Goal: Task Accomplishment & Management: Use online tool/utility

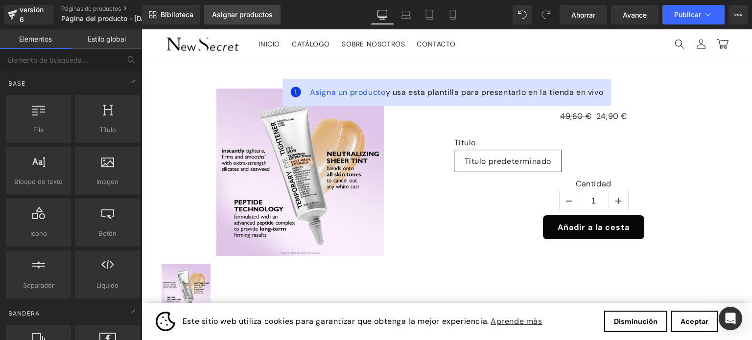
click at [261, 15] on font "Asignar productos" at bounding box center [242, 14] width 61 height 8
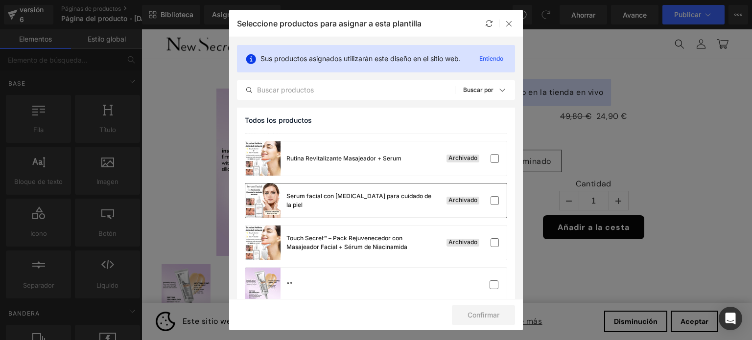
scroll to position [93, 0]
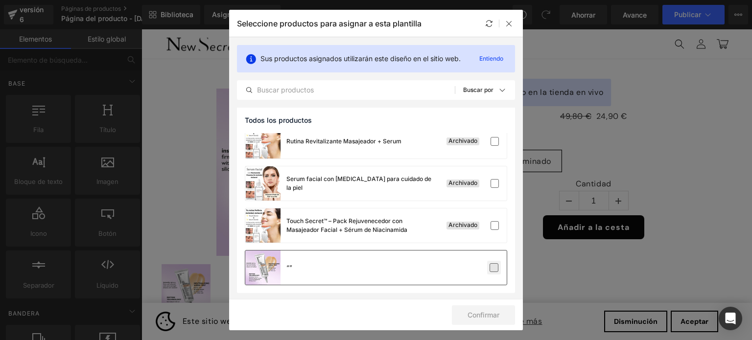
click at [492, 265] on label at bounding box center [493, 267] width 9 height 9
click at [494, 268] on input "checkbox" at bounding box center [494, 268] width 0 height 0
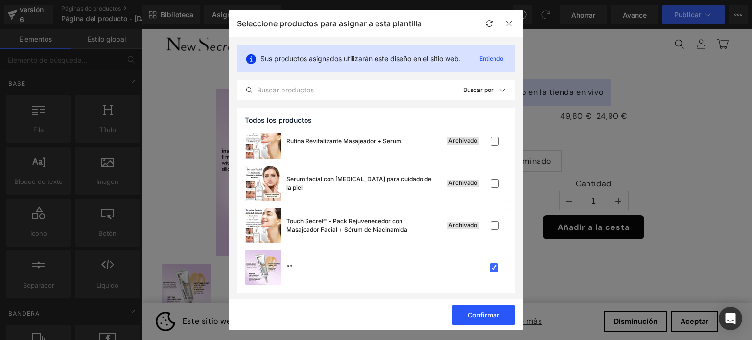
click at [485, 314] on font "Confirmar" at bounding box center [483, 315] width 32 height 8
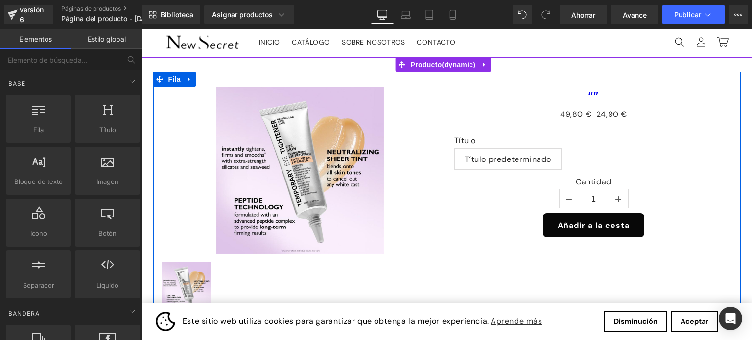
scroll to position [0, 0]
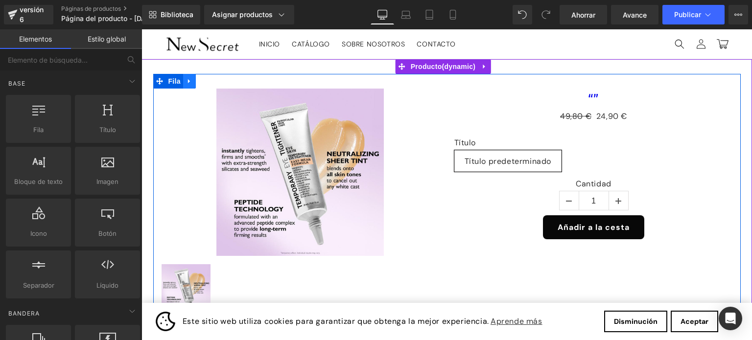
click at [186, 82] on icon at bounding box center [189, 81] width 7 height 7
click at [211, 81] on icon at bounding box center [214, 81] width 7 height 7
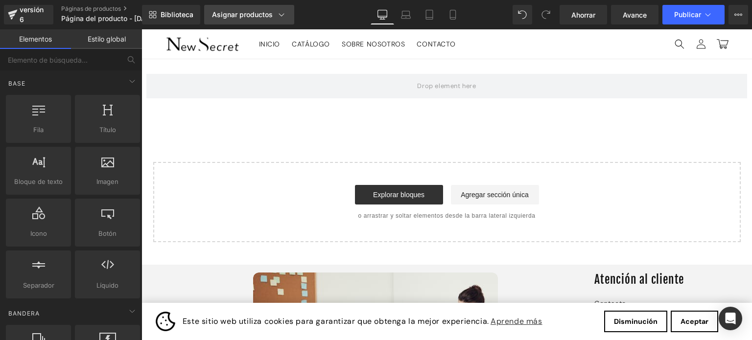
click at [280, 14] on icon at bounding box center [281, 15] width 10 height 10
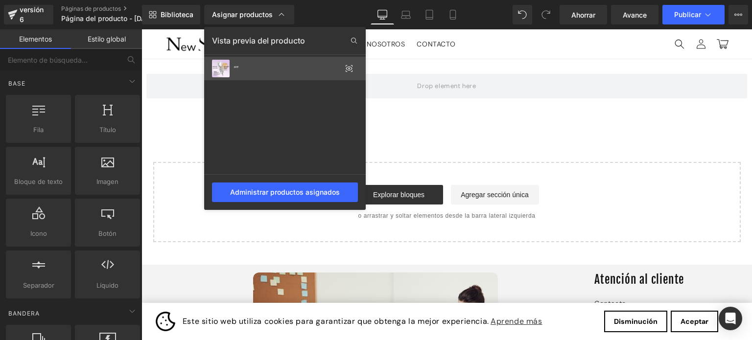
click at [224, 68] on img at bounding box center [221, 69] width 18 height 18
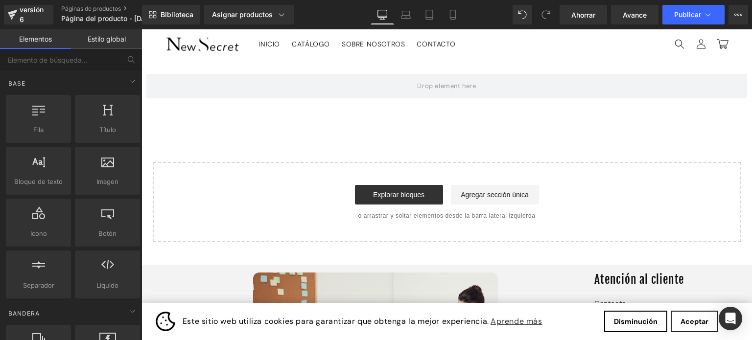
click at [693, 323] on font "Aceptar" at bounding box center [694, 321] width 28 height 9
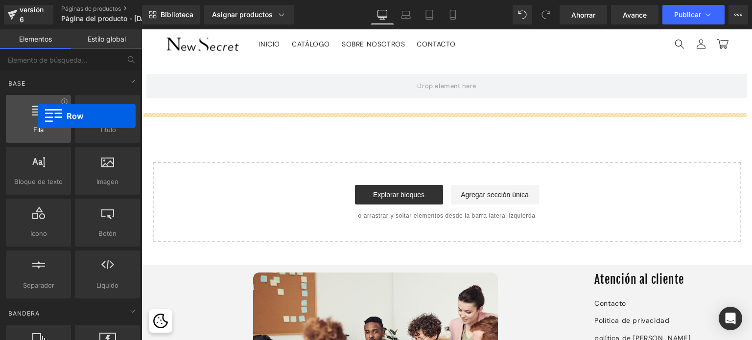
click at [38, 116] on div at bounding box center [38, 114] width 59 height 22
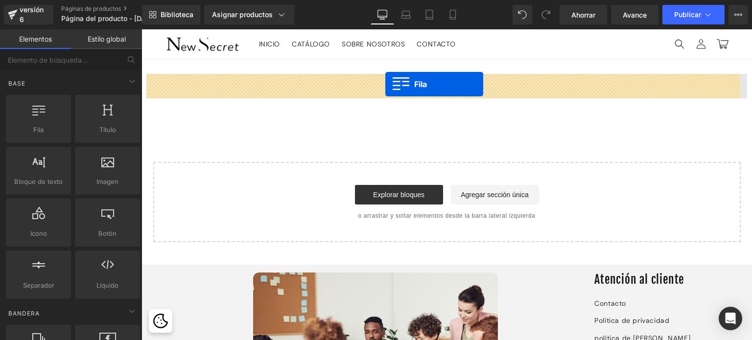
drag, startPoint x: 180, startPoint y: 146, endPoint x: 385, endPoint y: 84, distance: 214.7
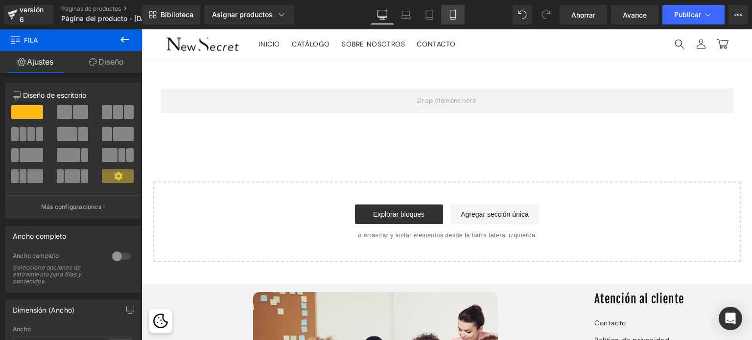
click at [452, 15] on icon at bounding box center [453, 15] width 10 height 10
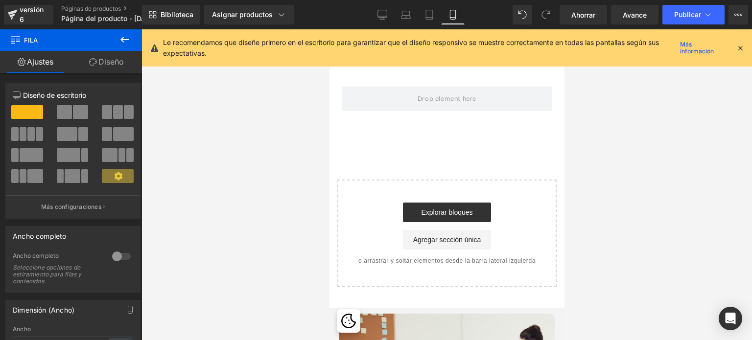
click at [738, 46] on icon at bounding box center [740, 48] width 9 height 9
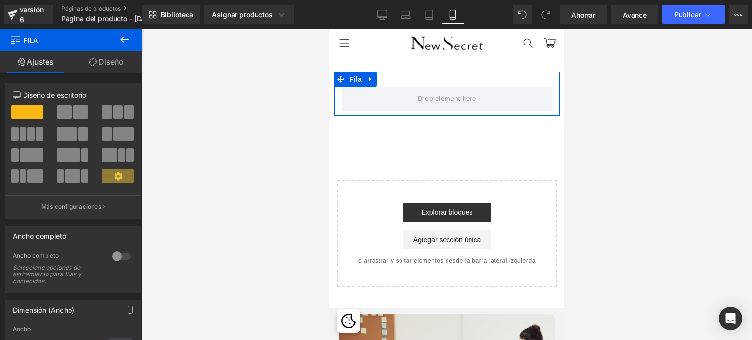
click at [127, 63] on link "Diseño" at bounding box center [106, 62] width 71 height 22
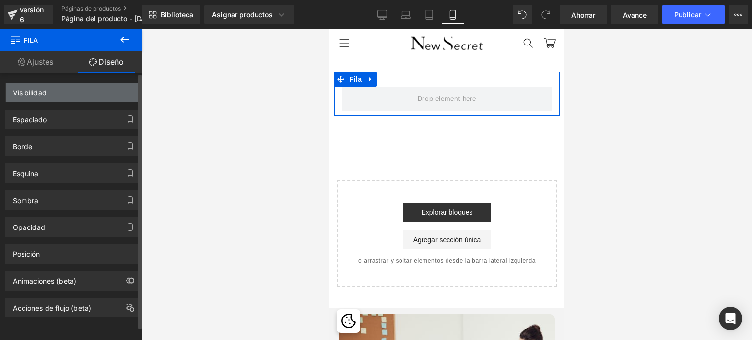
click at [84, 92] on div "Visibilidad" at bounding box center [73, 92] width 134 height 19
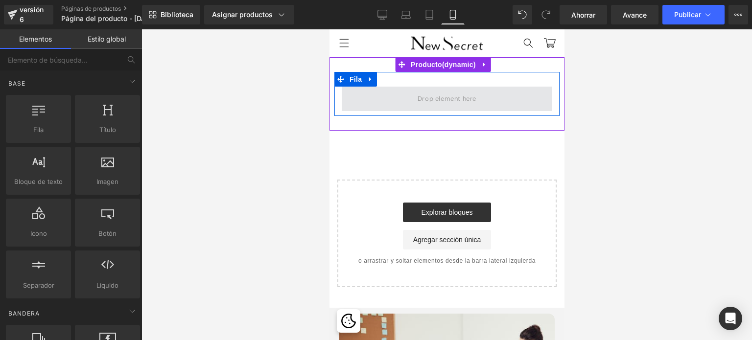
click at [435, 100] on span at bounding box center [447, 99] width 66 height 16
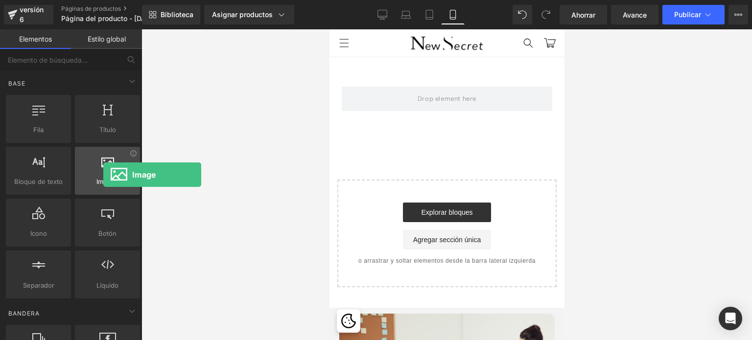
click at [103, 175] on div at bounding box center [107, 166] width 59 height 22
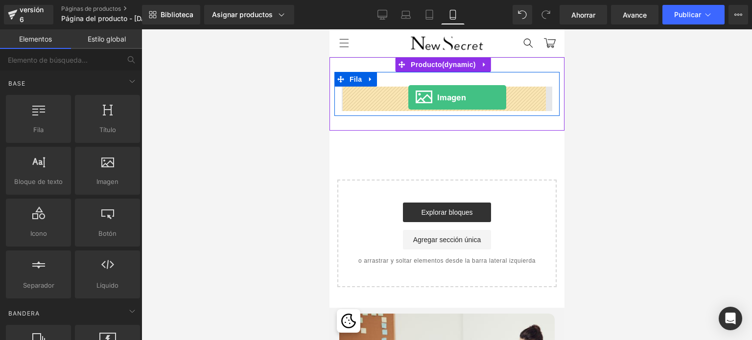
drag, startPoint x: 433, startPoint y: 206, endPoint x: 408, endPoint y: 98, distance: 111.1
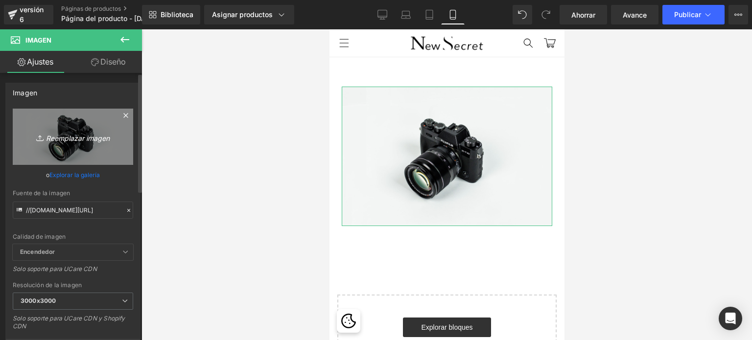
click at [76, 138] on font "Reemplazar imagen" at bounding box center [78, 138] width 64 height 8
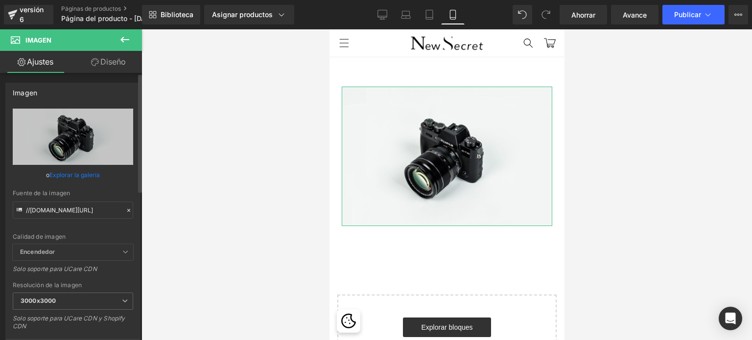
click at [125, 209] on icon at bounding box center [128, 210] width 7 height 7
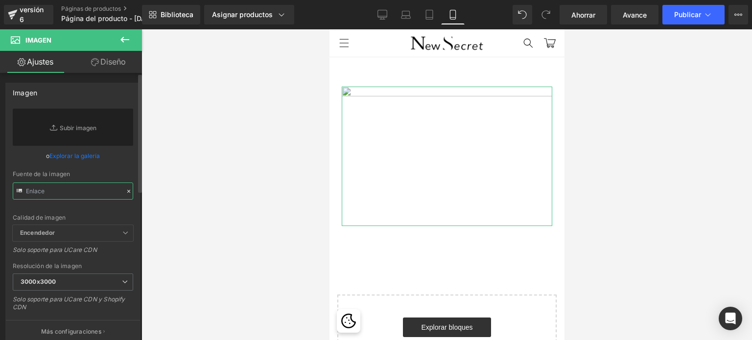
paste input ""C:\descargas locales\ShilajitGummiesMain1.png""
type input ""C:\descargas locales\ShilajitGummiesMain1.png""
click at [44, 189] on input "text" at bounding box center [73, 191] width 120 height 17
paste input ""C:\descargas locales\ShilajitGummiesMain1.png""
type input ""C:\descargas locales\ShilajitGummiesMain1.png""
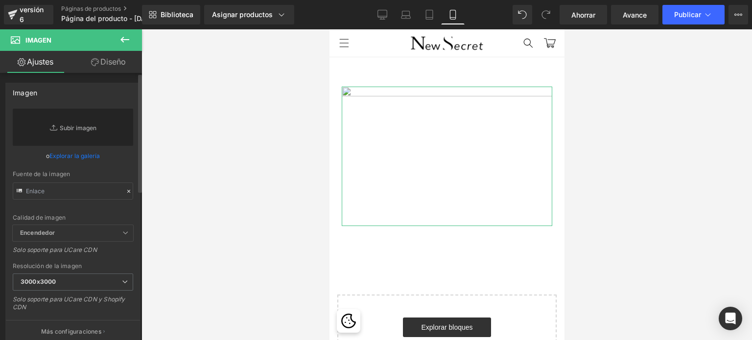
click at [73, 127] on link "Reemplazar imagen" at bounding box center [73, 127] width 120 height 37
paste input "[URL][DOMAIN_NAME]"
type input "[URL][DOMAIN_NAME]"
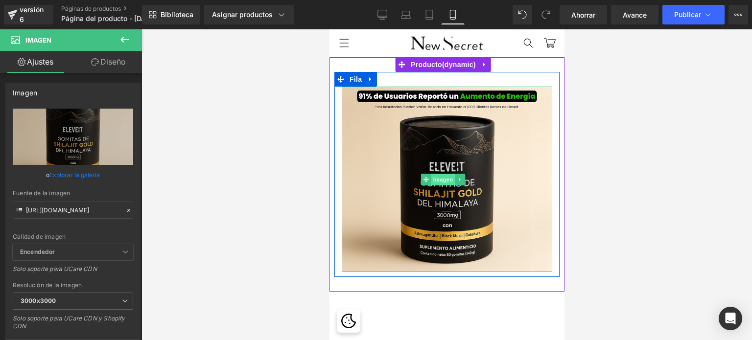
click at [446, 178] on font "Imagen" at bounding box center [443, 179] width 20 height 6
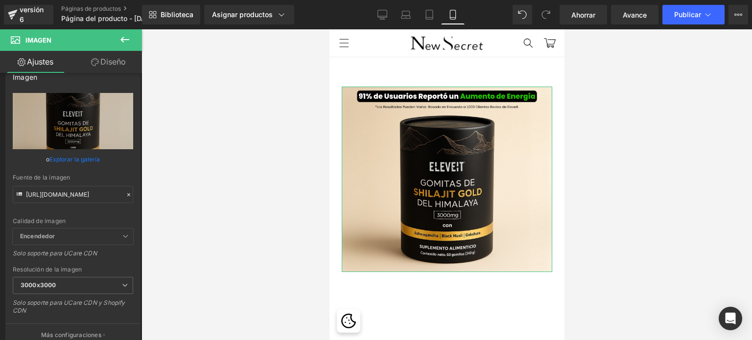
scroll to position [0, 0]
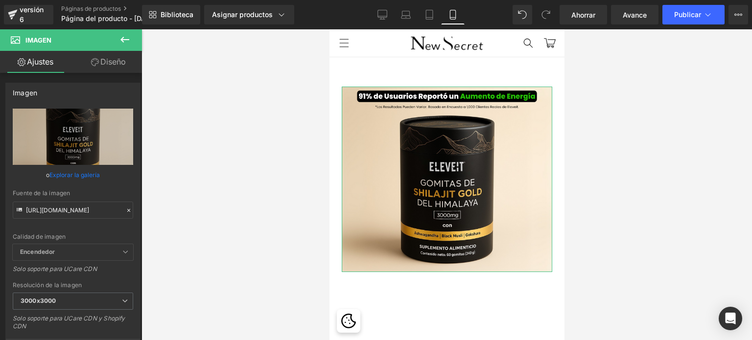
click at [117, 62] on font "Diseño" at bounding box center [112, 62] width 25 height 10
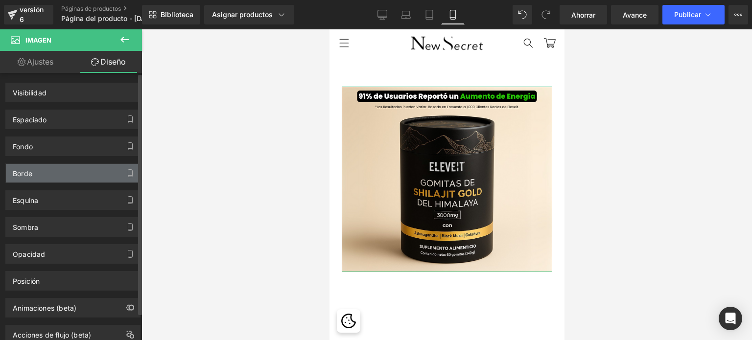
click at [77, 174] on div "Borde" at bounding box center [73, 173] width 134 height 19
click at [104, 175] on div "Borde" at bounding box center [73, 173] width 134 height 19
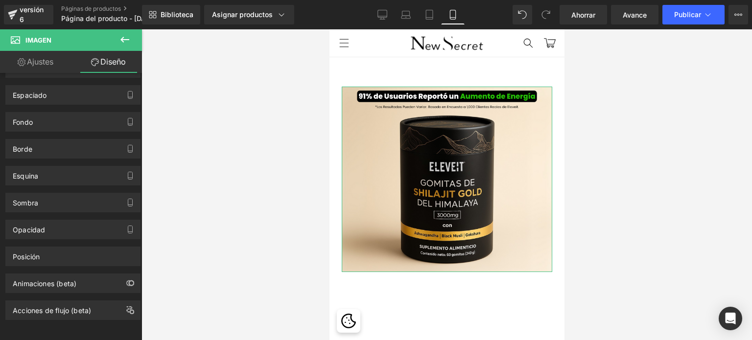
scroll to position [29, 0]
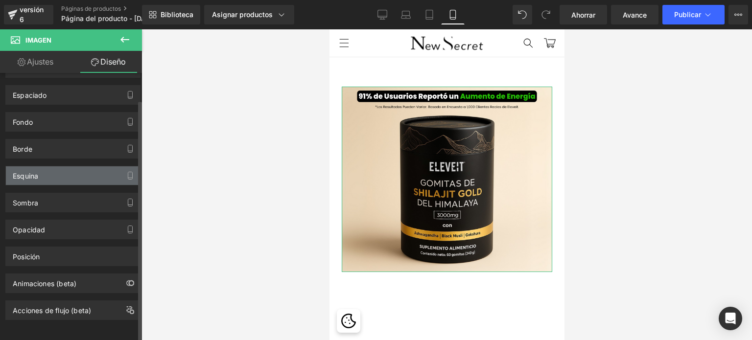
click at [55, 170] on div "Esquina" at bounding box center [73, 175] width 134 height 19
click at [126, 172] on icon "button" at bounding box center [130, 176] width 8 height 8
click at [31, 172] on font "Esquina" at bounding box center [25, 176] width 25 height 8
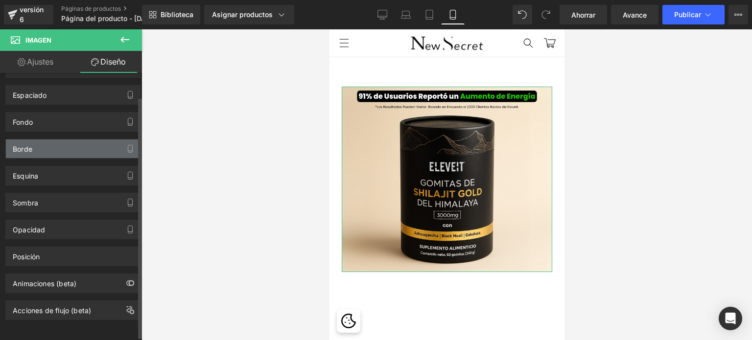
scroll to position [0, 0]
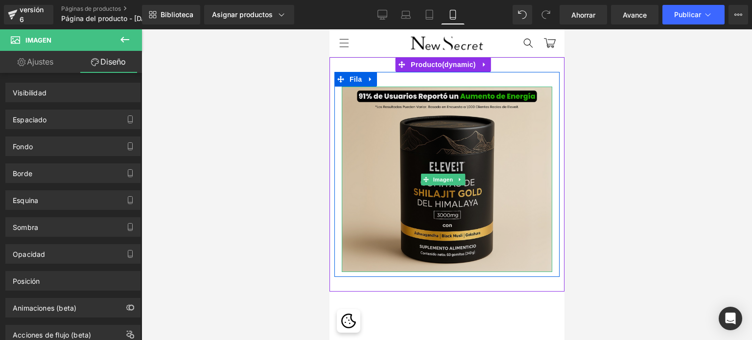
click at [529, 142] on img at bounding box center [446, 179] width 210 height 185
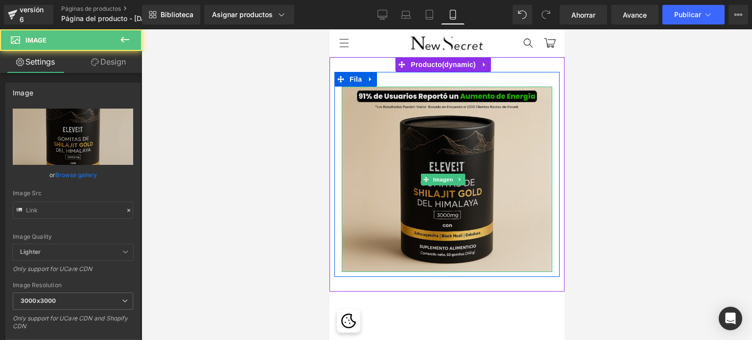
type input "[URL][DOMAIN_NAME]"
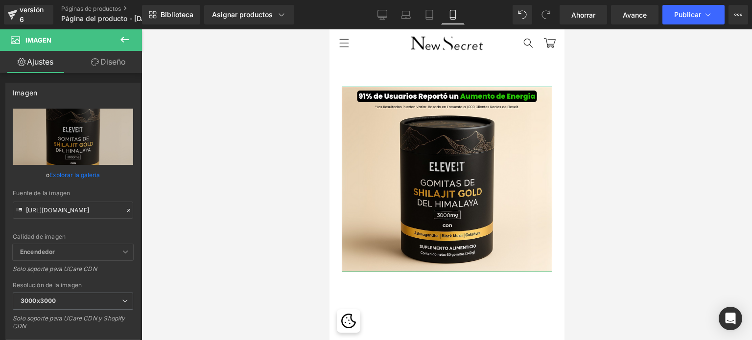
click at [112, 65] on font "Diseño" at bounding box center [112, 62] width 25 height 10
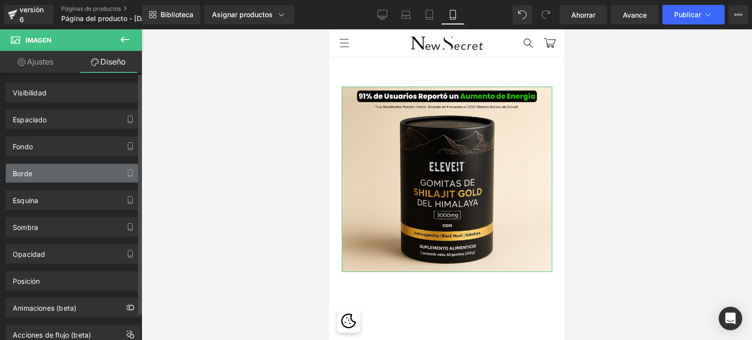
click at [83, 182] on div "Borde" at bounding box center [73, 173] width 134 height 19
click at [30, 167] on div "Borde" at bounding box center [23, 171] width 20 height 14
click at [22, 172] on font "Borde" at bounding box center [23, 173] width 20 height 8
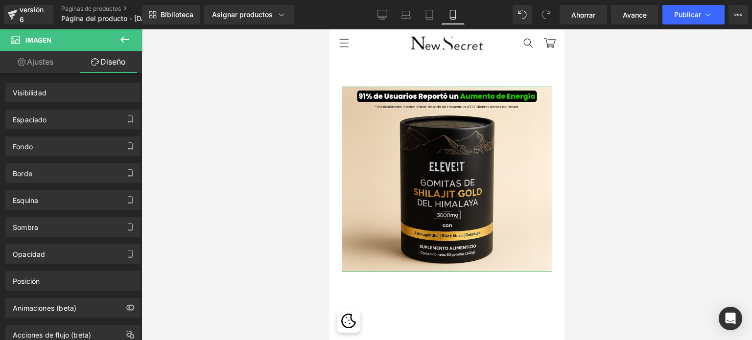
click at [44, 61] on font "Ajustes" at bounding box center [40, 62] width 26 height 10
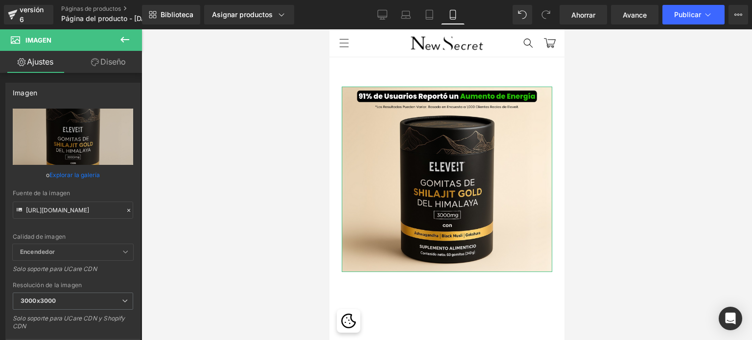
click at [118, 61] on font "Diseño" at bounding box center [112, 62] width 25 height 10
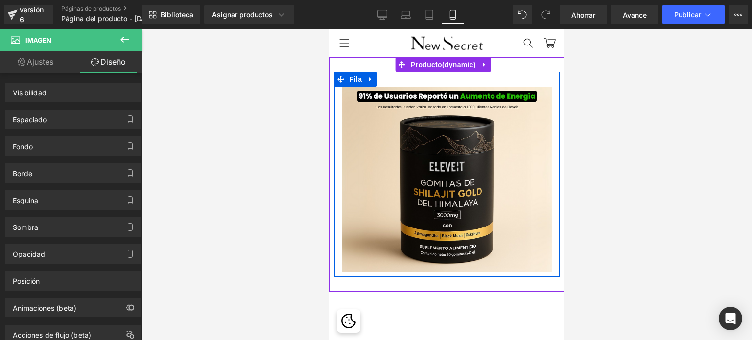
click at [338, 110] on div "Imagen" at bounding box center [446, 179] width 225 height 185
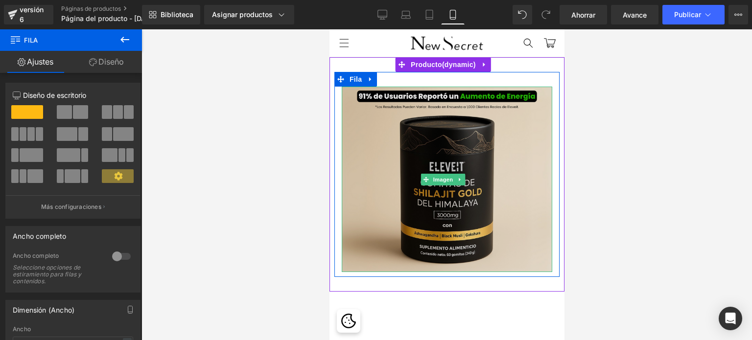
click at [376, 180] on img at bounding box center [446, 179] width 210 height 185
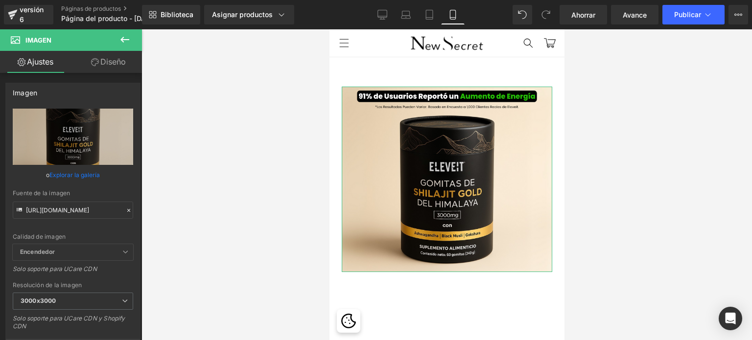
click at [120, 64] on font "Diseño" at bounding box center [112, 62] width 25 height 10
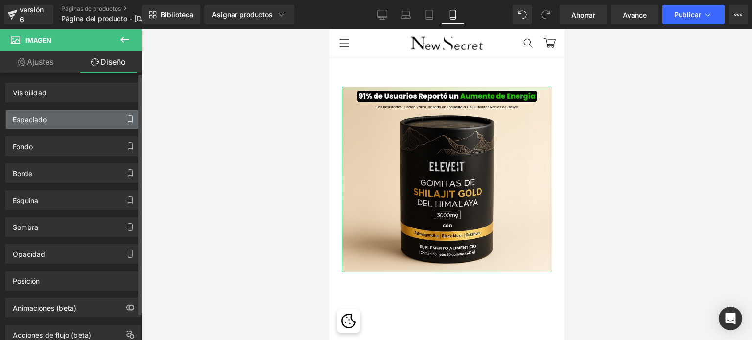
click at [126, 121] on icon "button" at bounding box center [130, 119] width 8 height 8
click at [34, 119] on font "Espaciado" at bounding box center [30, 119] width 34 height 8
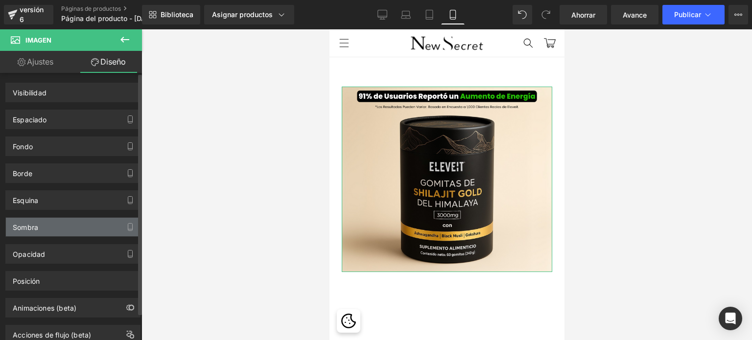
click at [64, 230] on div "Sombra" at bounding box center [73, 227] width 134 height 19
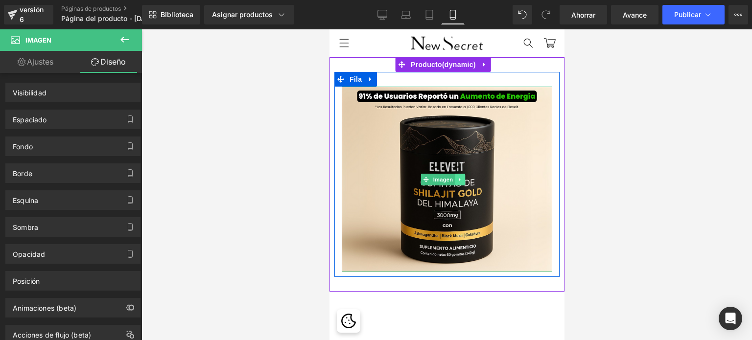
click at [457, 178] on icon at bounding box center [459, 180] width 5 height 6
click at [465, 177] on icon at bounding box center [464, 179] width 5 height 5
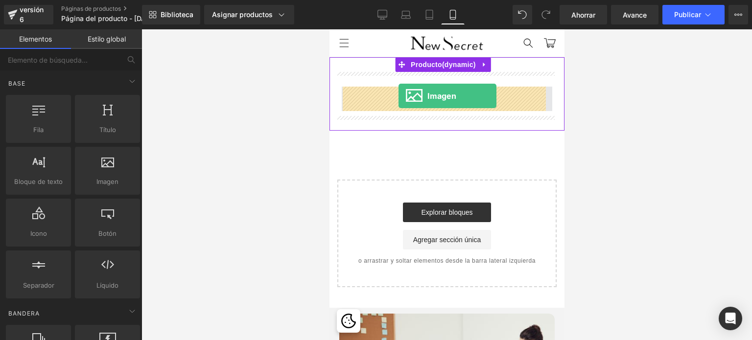
drag, startPoint x: 435, startPoint y: 196, endPoint x: 398, endPoint y: 96, distance: 106.8
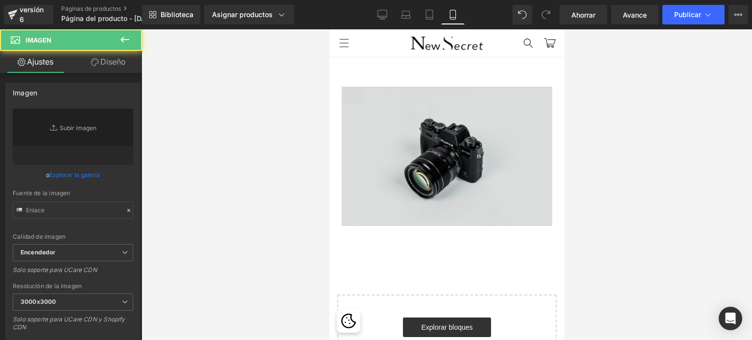
type input "//[DOMAIN_NAME][URL]"
